Goal: Task Accomplishment & Management: Use online tool/utility

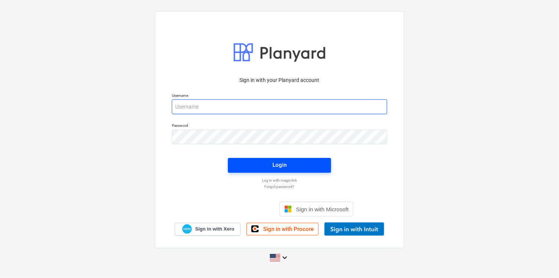
type input "[PERSON_NAME][EMAIL_ADDRESS][PERSON_NAME][DOMAIN_NAME]"
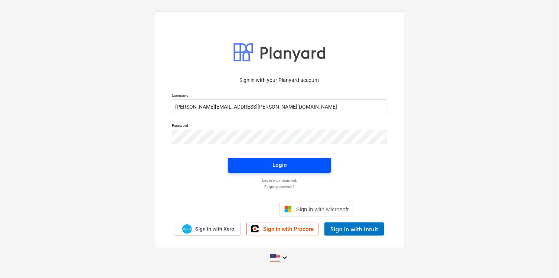
click at [264, 163] on span "Login" at bounding box center [279, 165] width 85 height 10
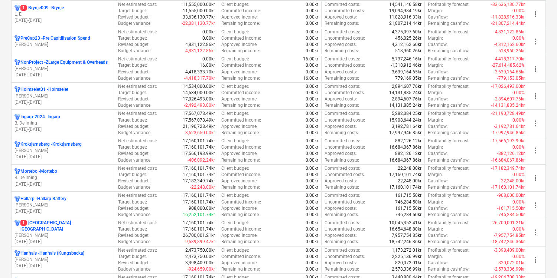
scroll to position [450, 0]
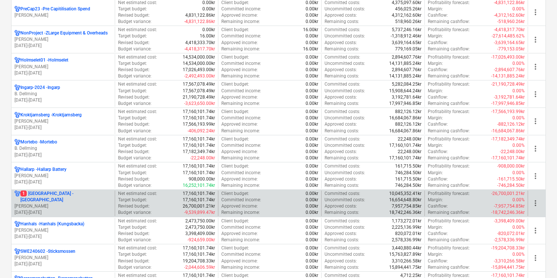
click at [97, 203] on p "[PERSON_NAME]" at bounding box center [62, 206] width 97 height 6
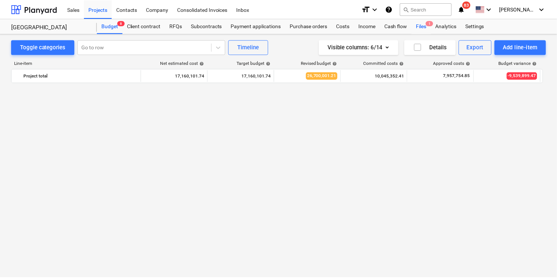
scroll to position [748, 0]
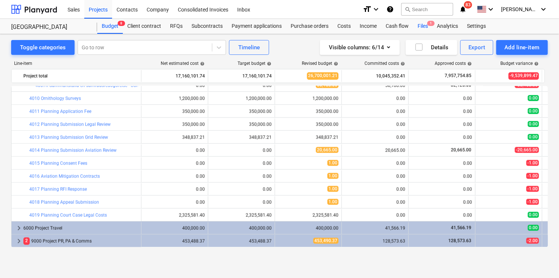
click at [414, 26] on div "Files 1" at bounding box center [422, 26] width 19 height 15
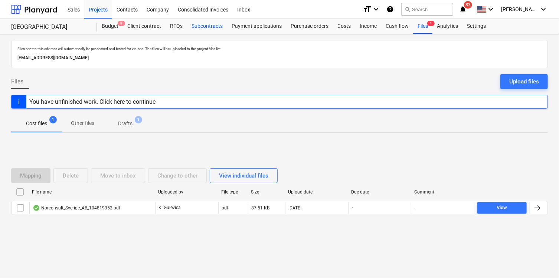
click at [210, 26] on div "Subcontracts" at bounding box center [207, 26] width 40 height 15
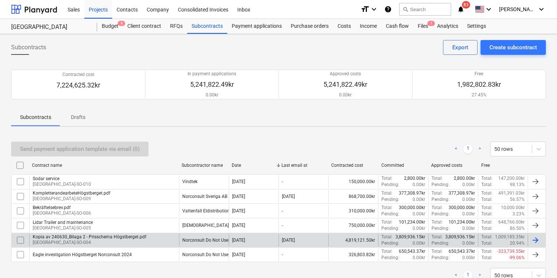
click at [157, 238] on div "Kopia av 240630_Bilaga 2 - Prisschema Högstberget.pdf [GEOGRAPHIC_DATA]-SO-004" at bounding box center [104, 240] width 150 height 13
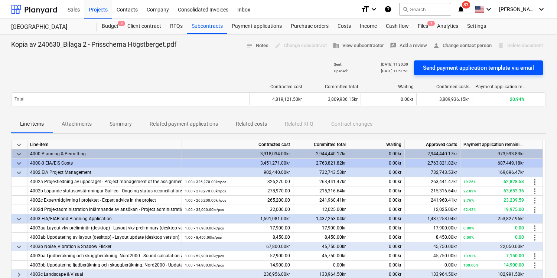
click at [493, 66] on div "Send payment application template via email" at bounding box center [478, 68] width 111 height 10
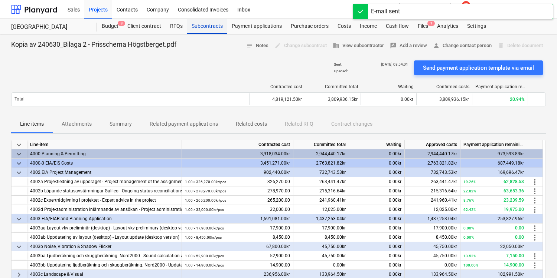
click at [204, 29] on div "Subcontracts" at bounding box center [207, 26] width 40 height 15
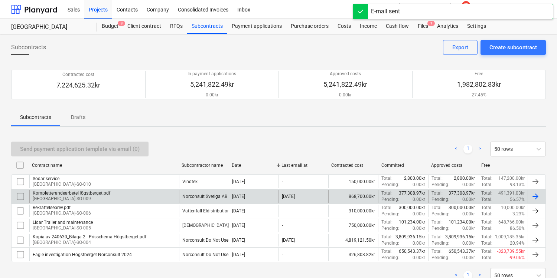
click at [120, 197] on div "KompletterandearbeteHögstberget.pdf [GEOGRAPHIC_DATA]-SO-009" at bounding box center [104, 196] width 150 height 13
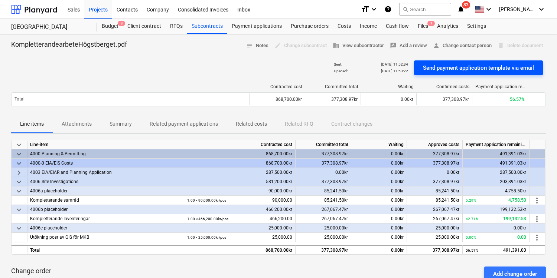
click at [448, 65] on div "Send payment application template via email" at bounding box center [478, 68] width 111 height 10
